Goal: Transaction & Acquisition: Purchase product/service

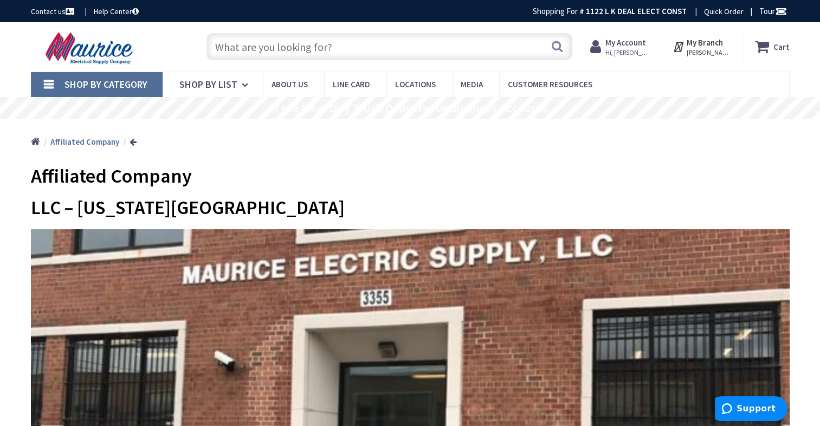
click at [342, 49] on input "text" at bounding box center [390, 46] width 366 height 27
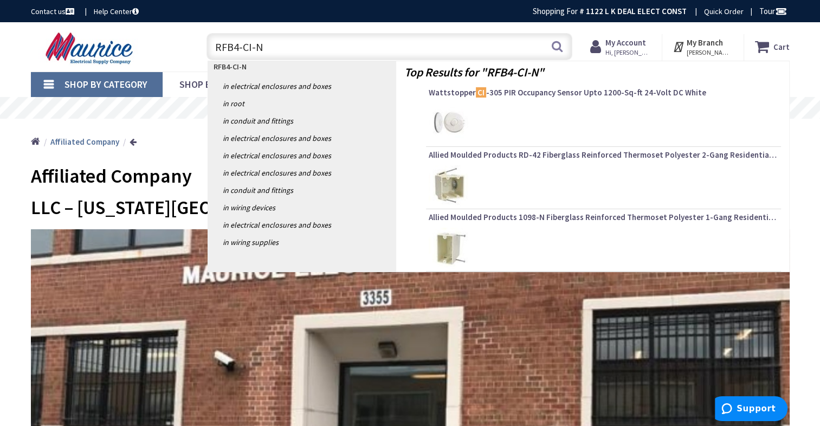
type input "RFB4-CI-NA"
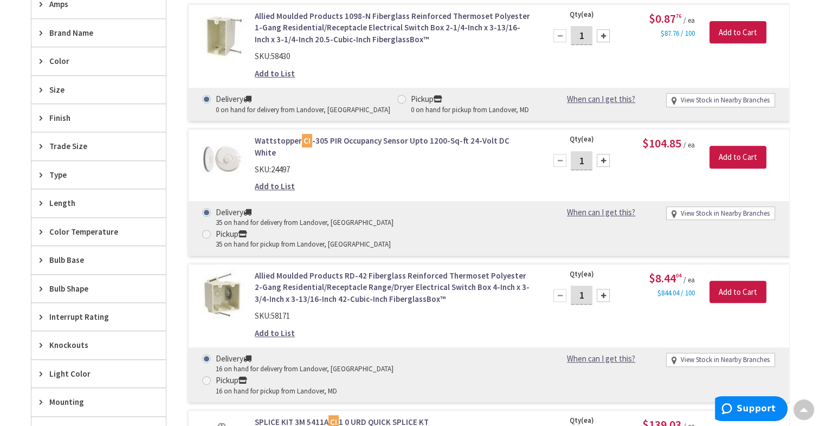
scroll to position [434, 0]
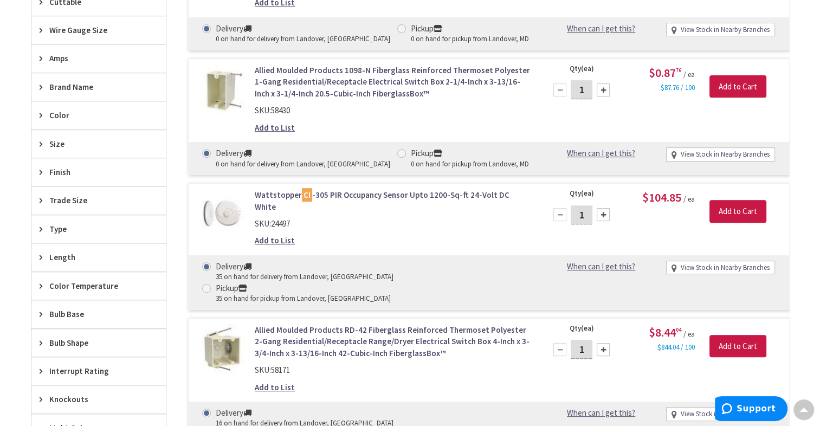
click at [85, 81] on span "Brand Name" at bounding box center [93, 86] width 88 height 11
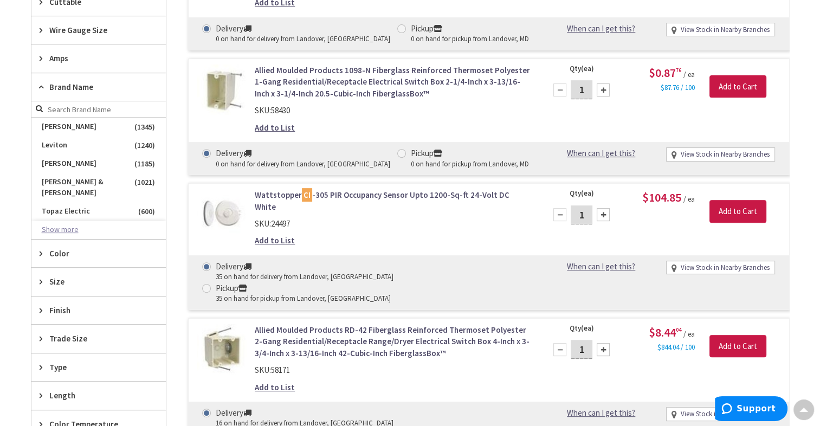
click at [73, 221] on button "Show more" at bounding box center [98, 230] width 134 height 18
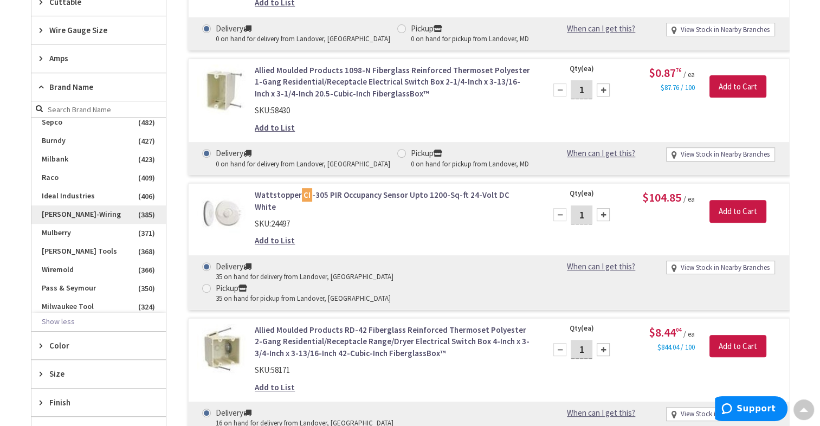
scroll to position [217, 0]
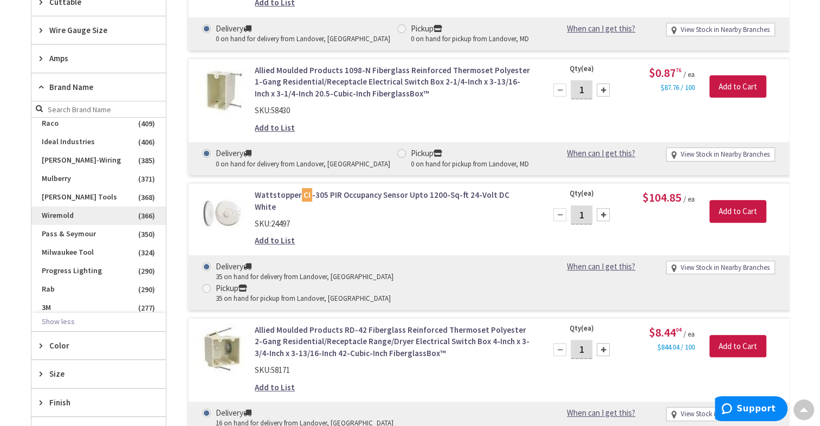
click at [73, 207] on span "Wiremold" at bounding box center [98, 216] width 134 height 18
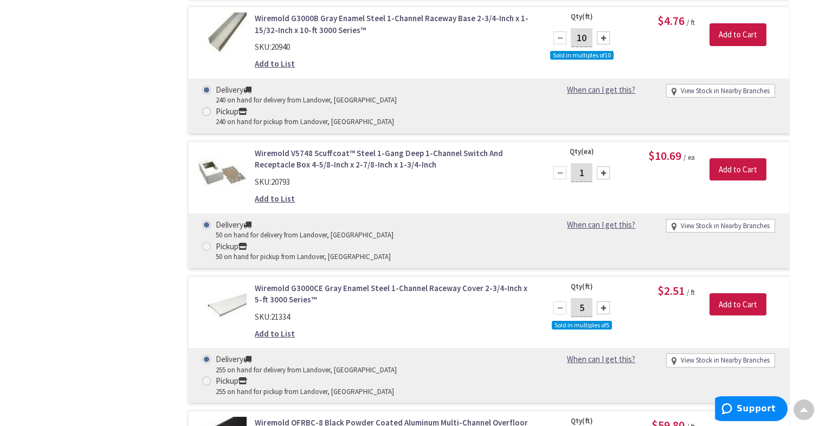
scroll to position [4132, 0]
